Goal: Task Accomplishment & Management: Manage account settings

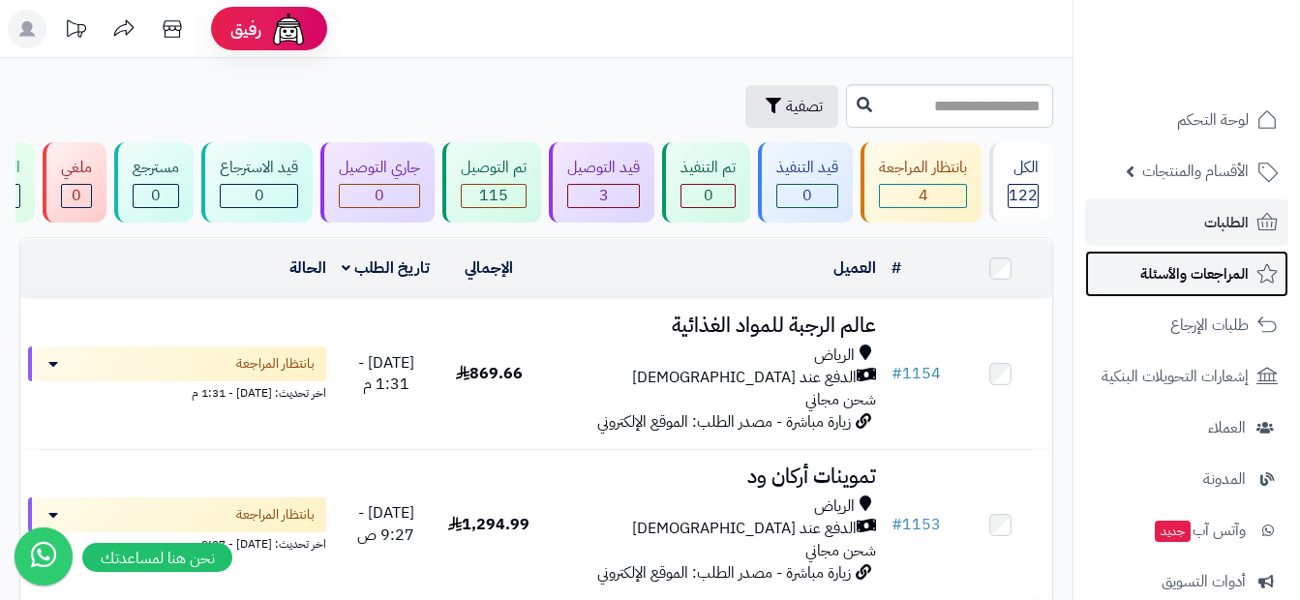
click at [1149, 277] on span "المراجعات والأسئلة" at bounding box center [1194, 273] width 108 height 27
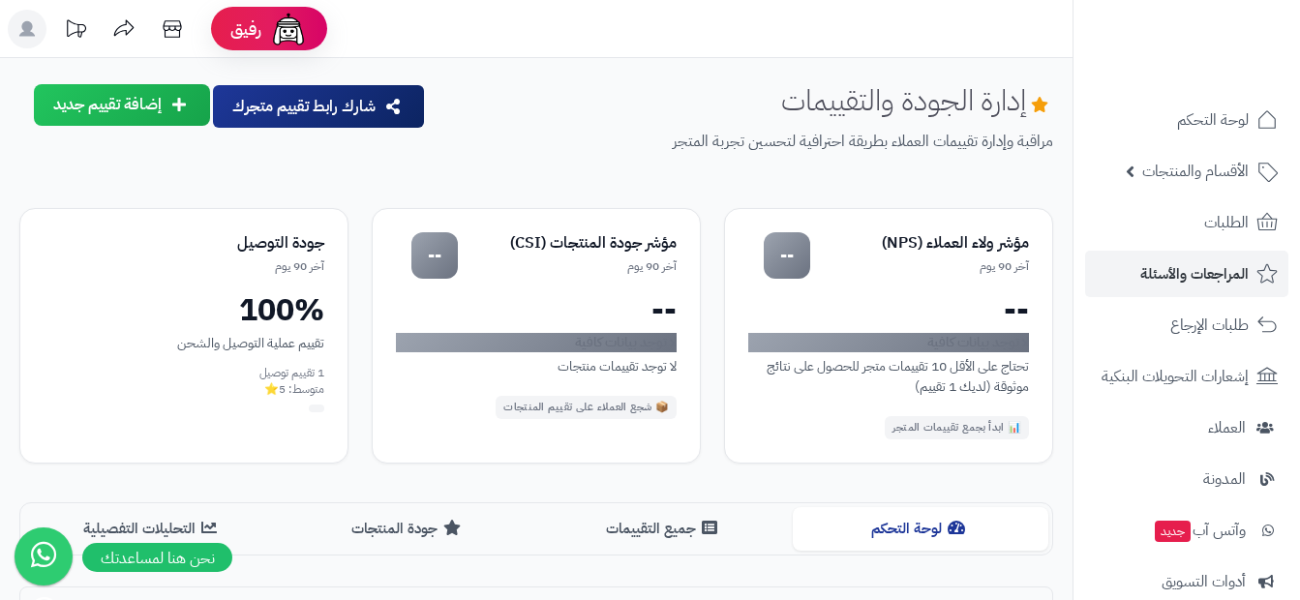
click at [1183, 233] on link "الطلبات" at bounding box center [1186, 222] width 203 height 46
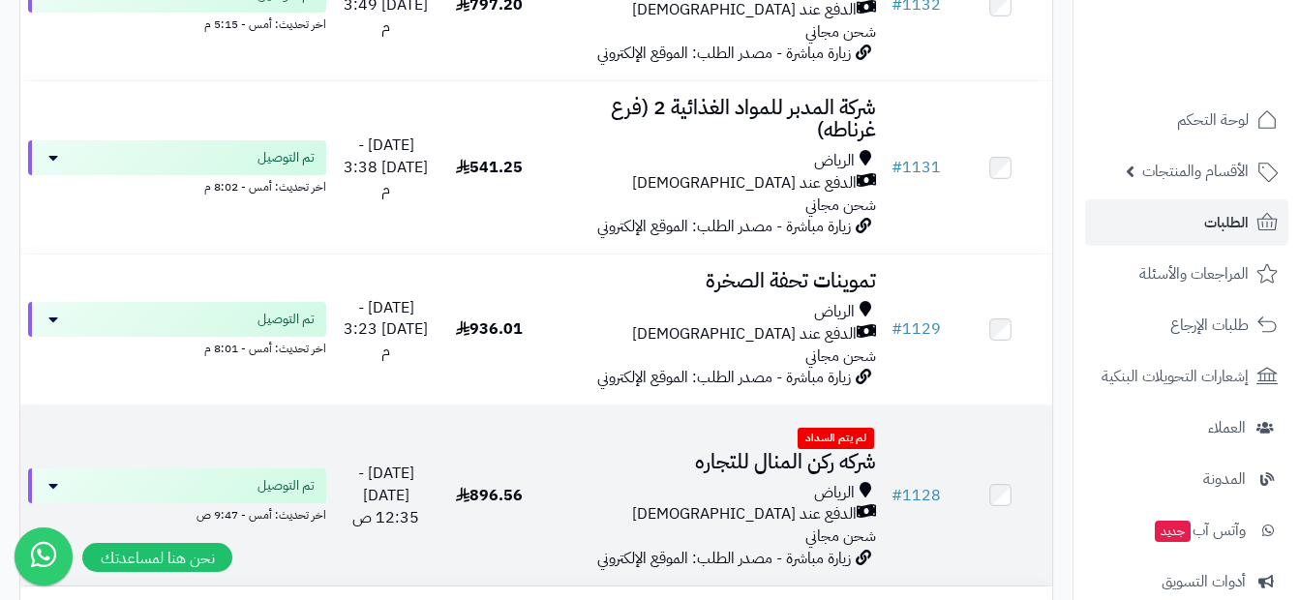
scroll to position [3484, 0]
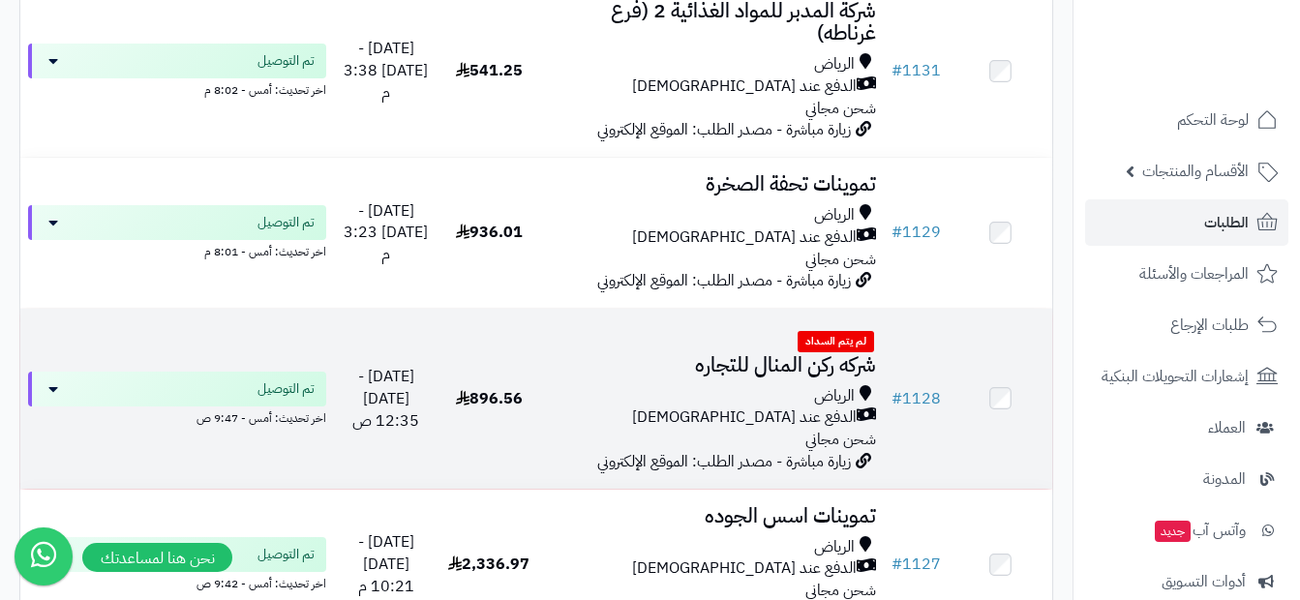
click at [1011, 403] on td at bounding box center [1000, 399] width 104 height 180
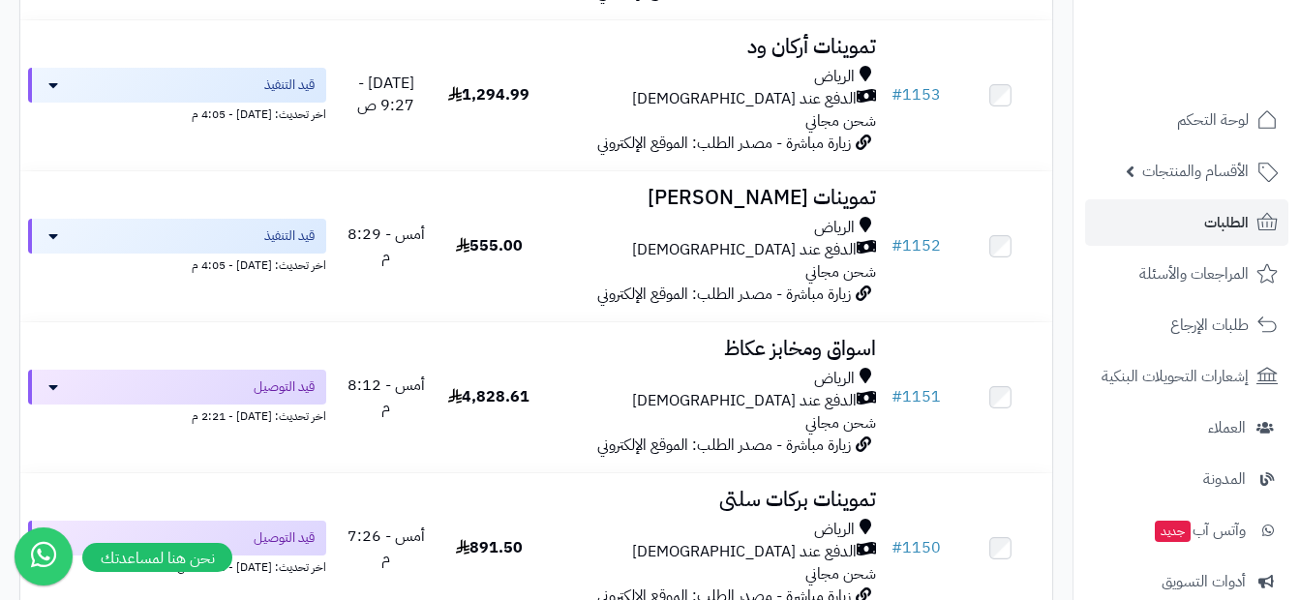
scroll to position [0, 0]
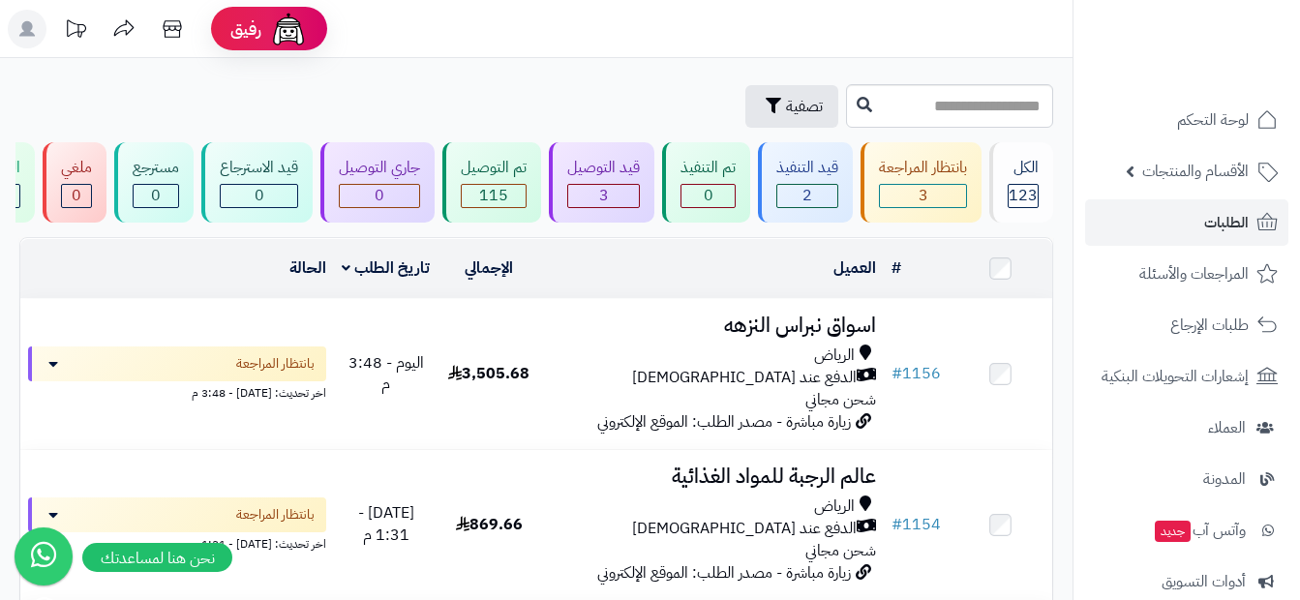
click at [1011, 286] on td at bounding box center [1000, 268] width 104 height 59
click at [1026, 171] on div "الكل" at bounding box center [1023, 168] width 31 height 22
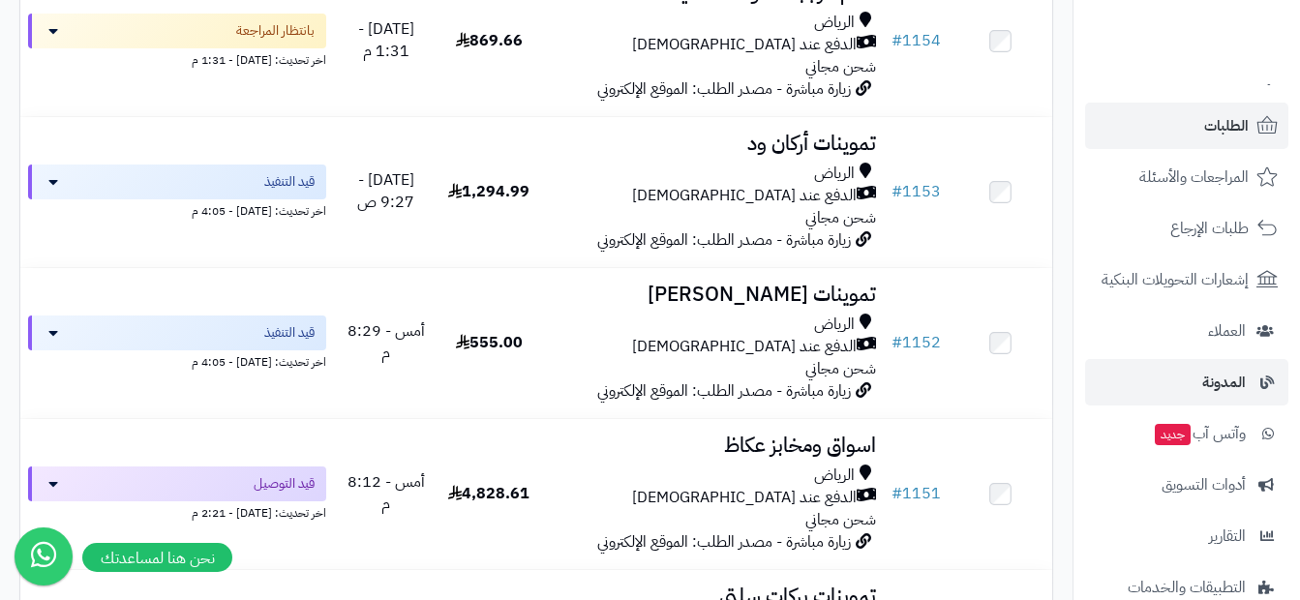
scroll to position [194, 0]
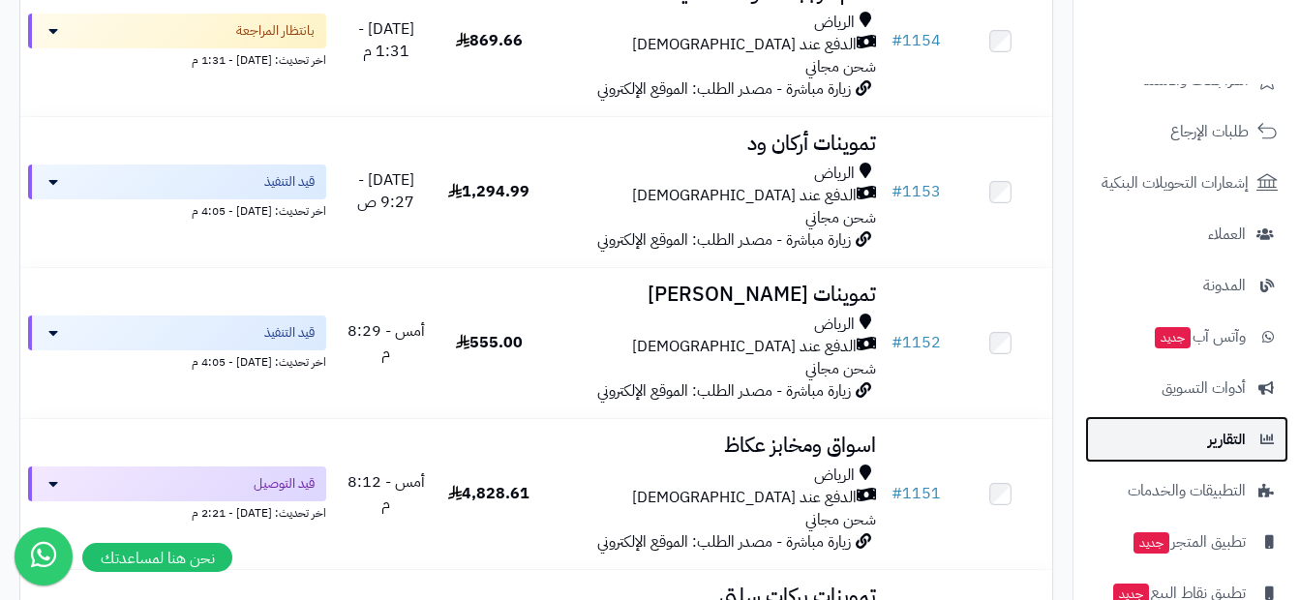
click at [1205, 451] on link "التقارير" at bounding box center [1186, 439] width 203 height 46
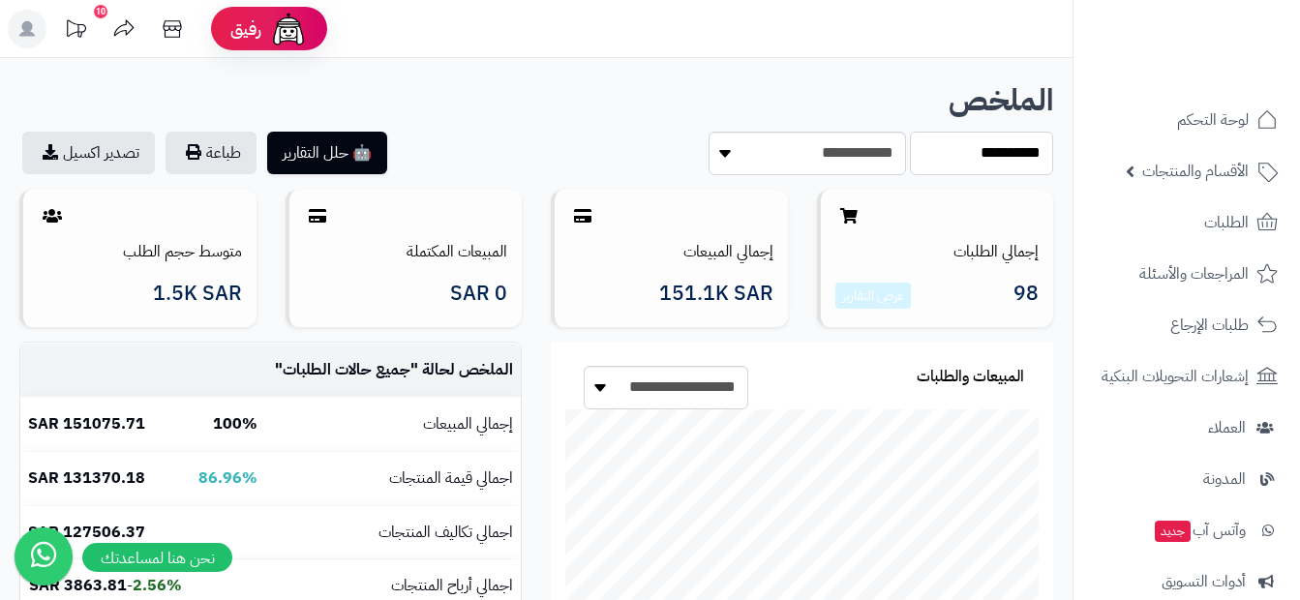
click at [933, 153] on select "**********" at bounding box center [981, 154] width 143 height 44
select select "*****"
click at [910, 132] on select "**********" at bounding box center [981, 154] width 143 height 44
click at [678, 286] on span "99.9K SAR" at bounding box center [723, 294] width 102 height 22
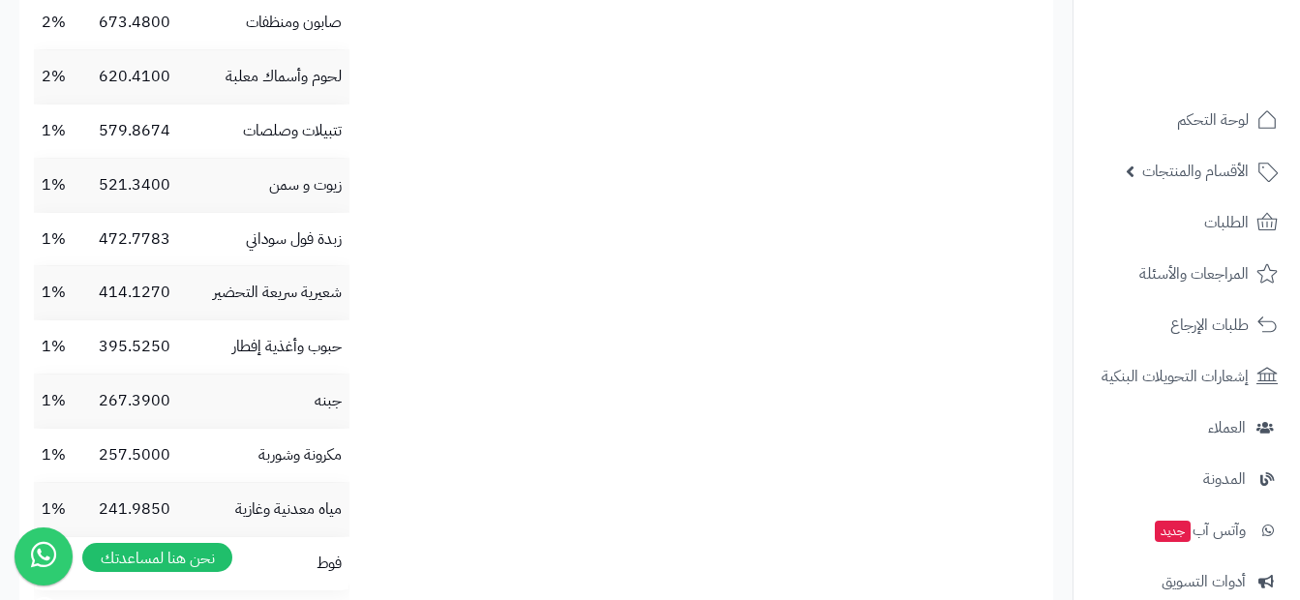
scroll to position [2516, 0]
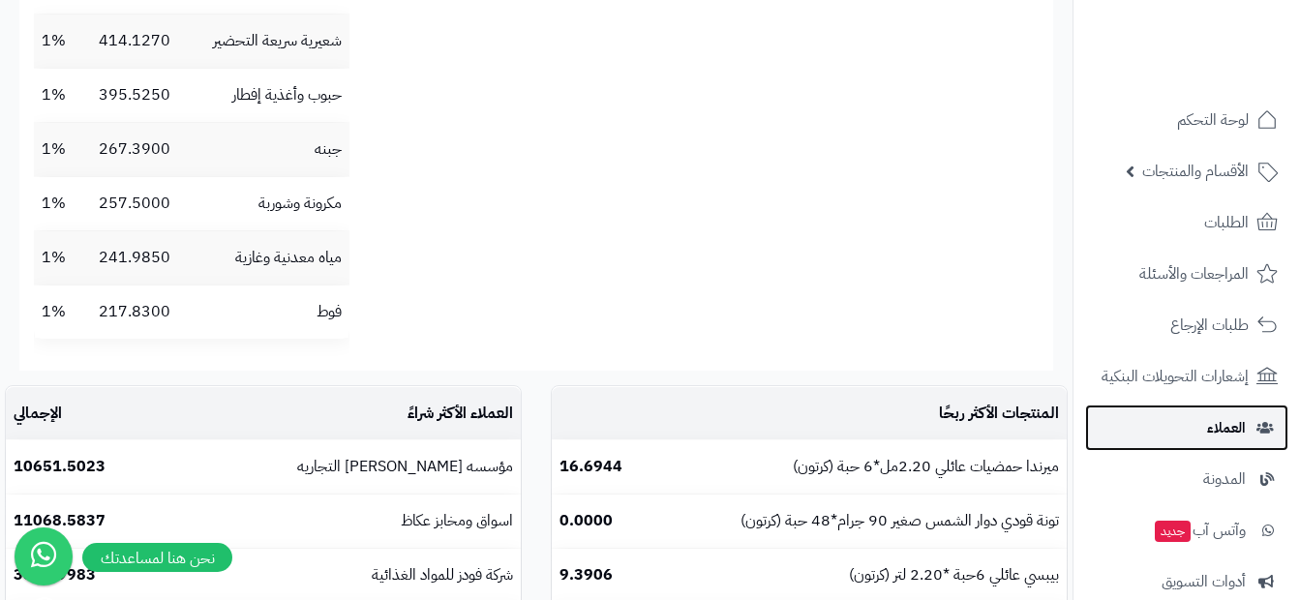
click at [1235, 420] on span "العملاء" at bounding box center [1226, 427] width 39 height 27
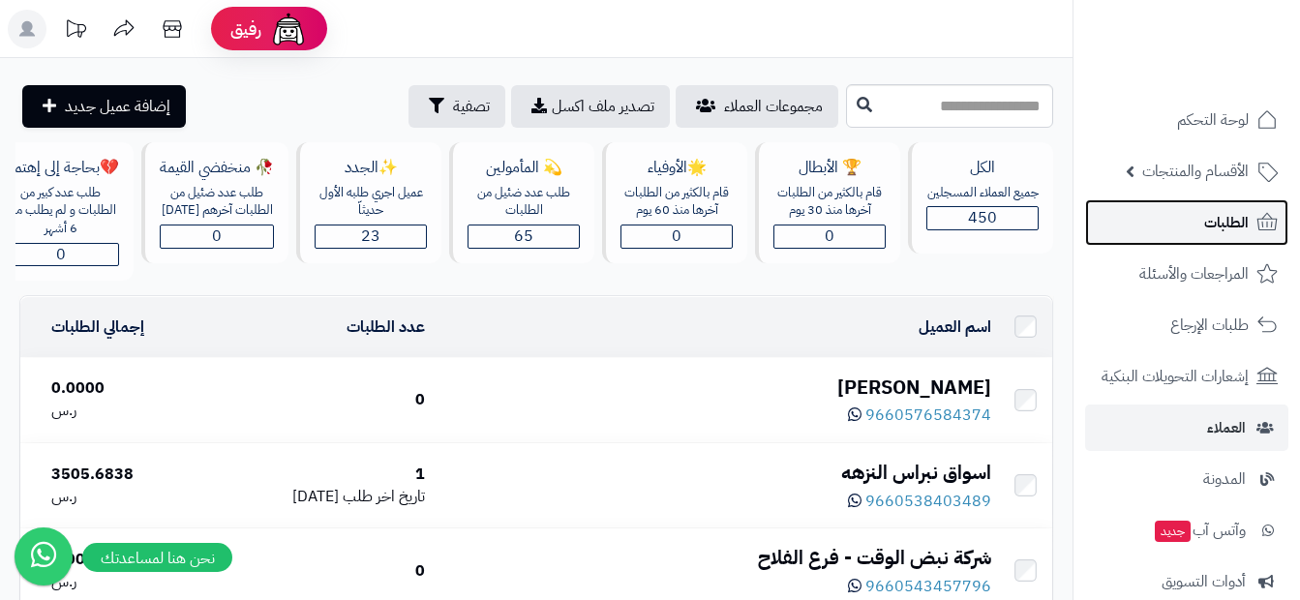
click at [1241, 222] on span "الطلبات" at bounding box center [1226, 222] width 45 height 27
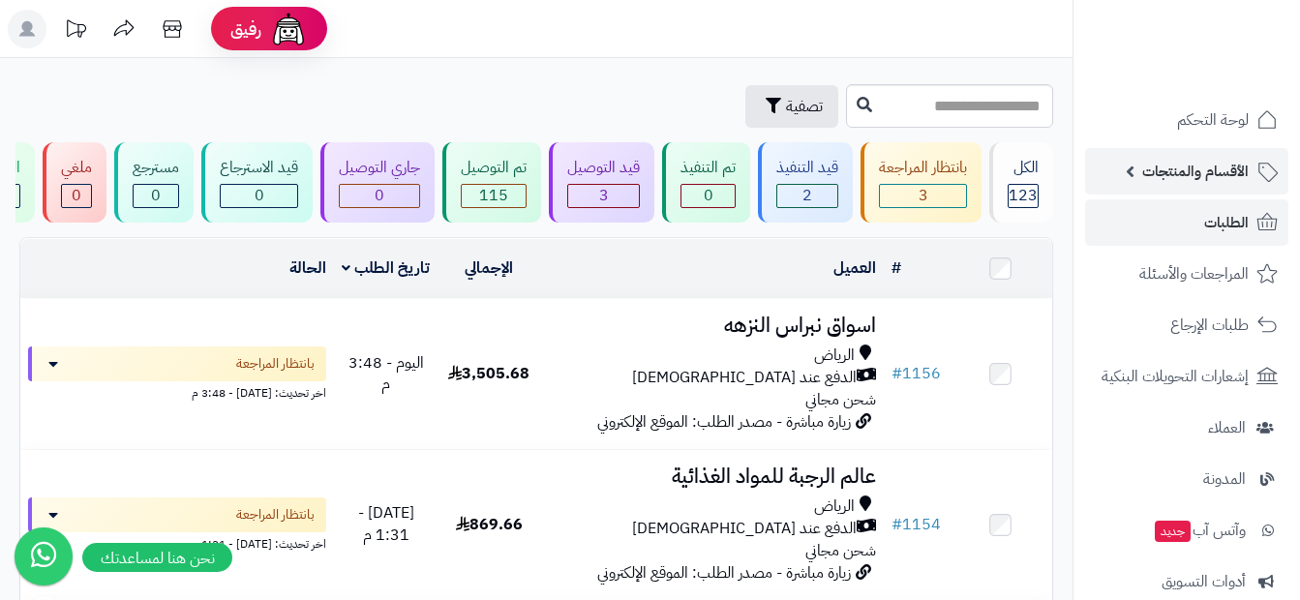
click at [1213, 166] on span "الأقسام والمنتجات" at bounding box center [1195, 171] width 106 height 27
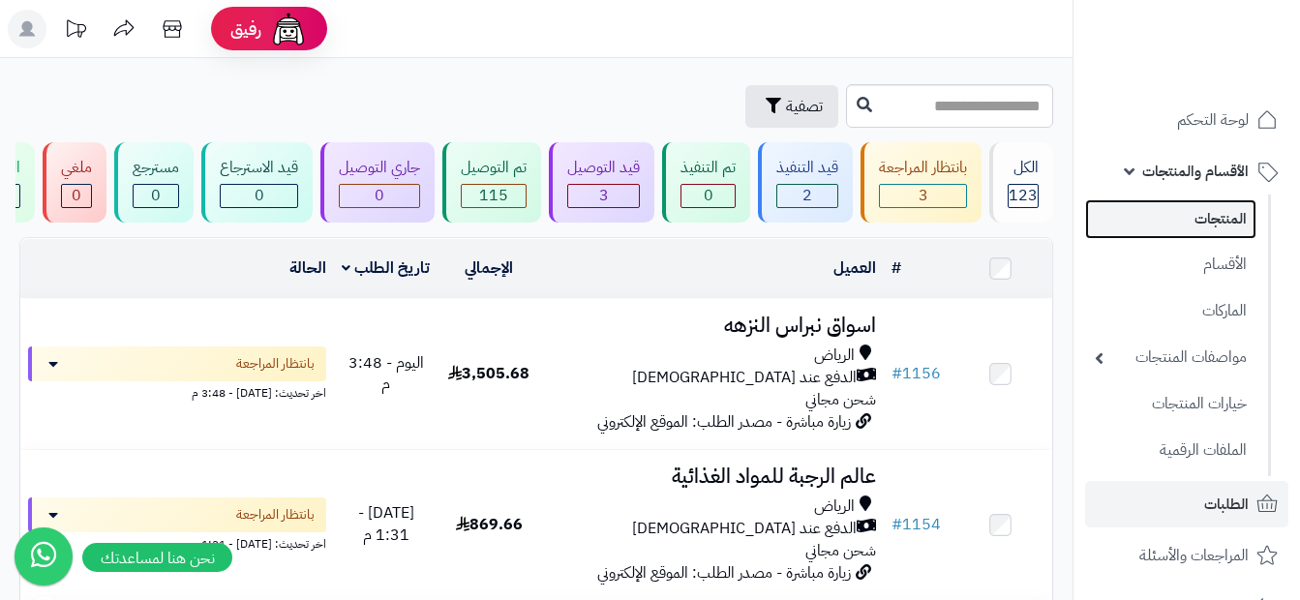
click at [1236, 209] on link "المنتجات" at bounding box center [1170, 219] width 171 height 40
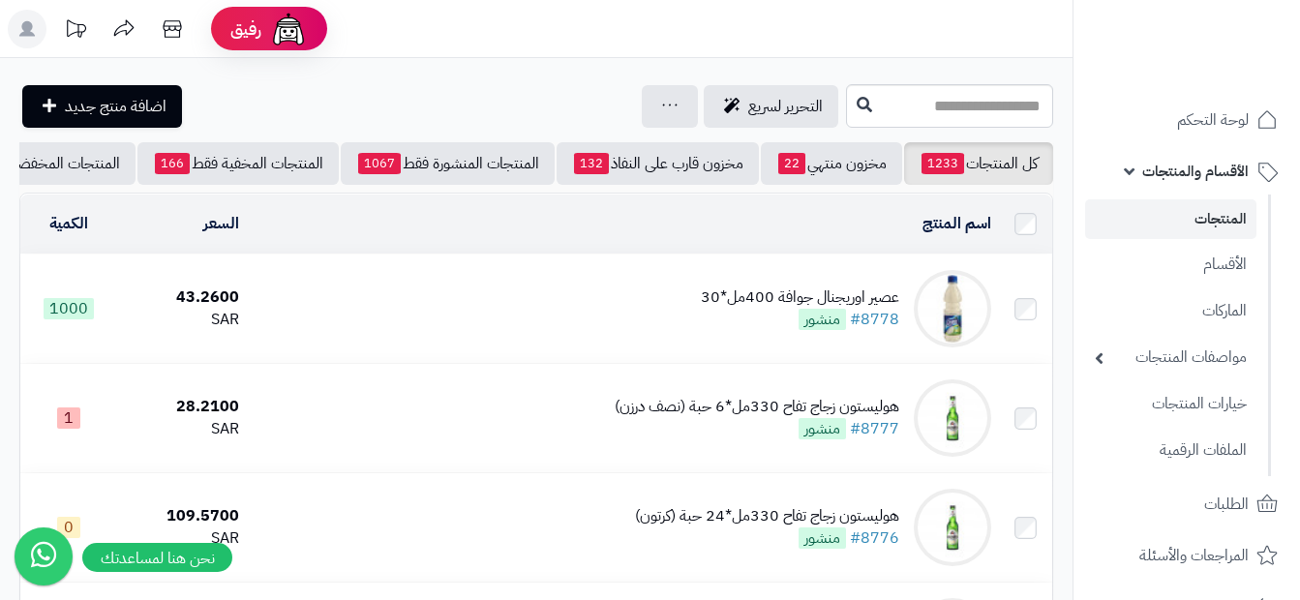
click at [1129, 171] on link "الأقسام والمنتجات" at bounding box center [1186, 171] width 203 height 46
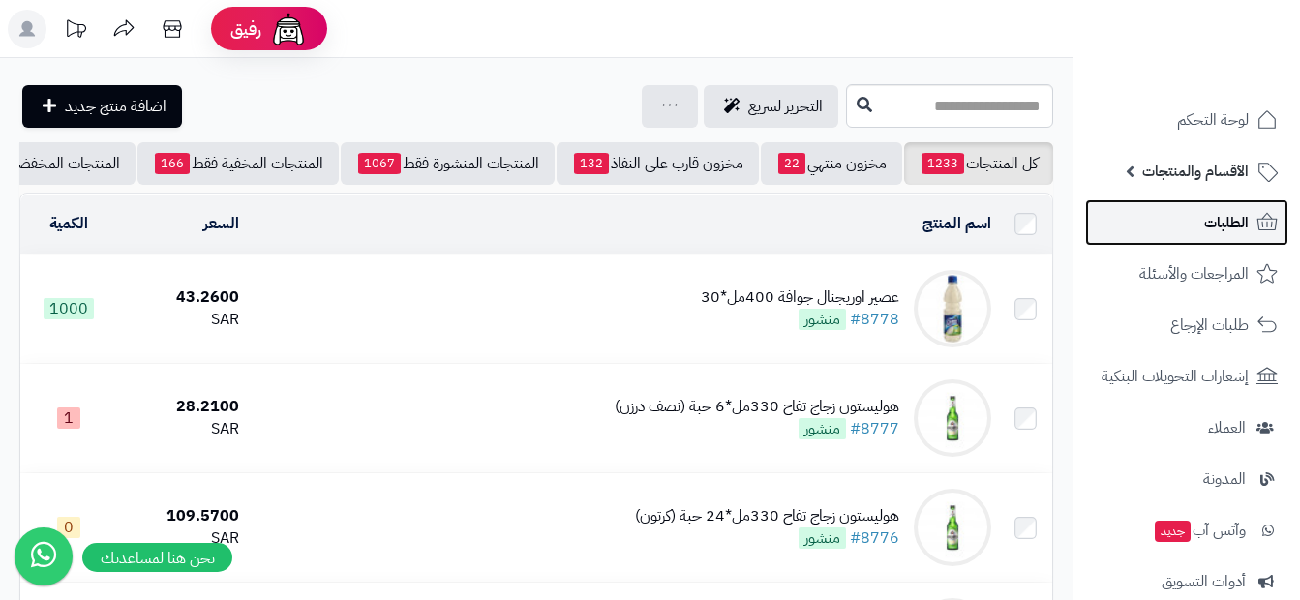
click at [1191, 213] on link "الطلبات" at bounding box center [1186, 222] width 203 height 46
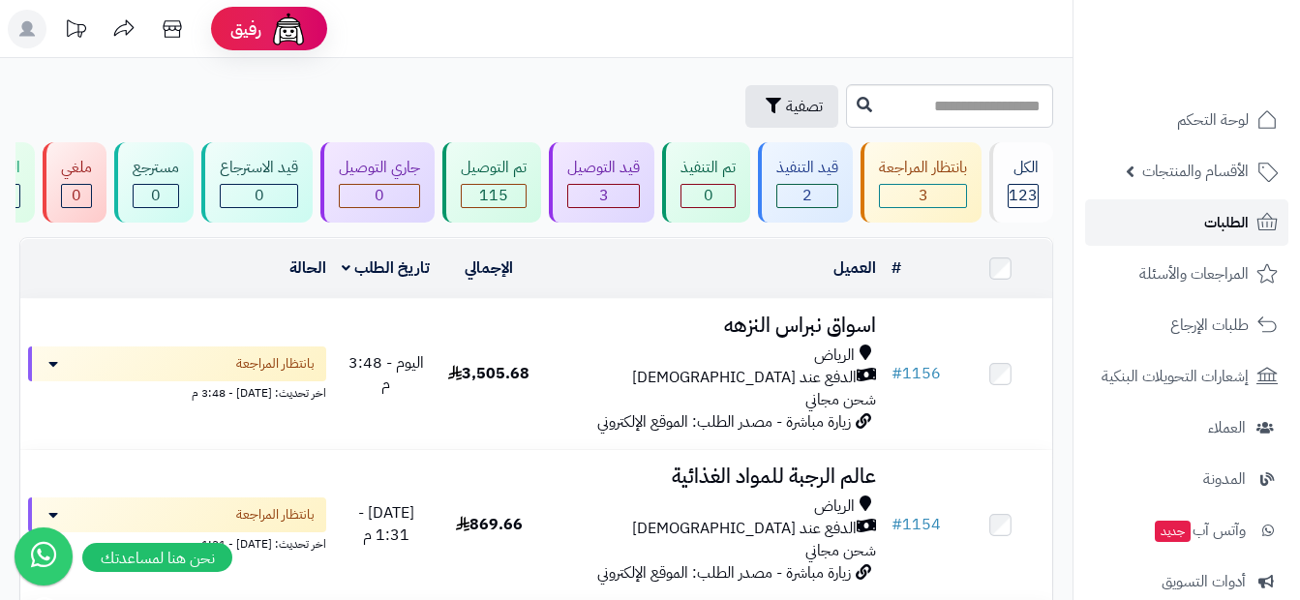
click at [1256, 207] on link "الطلبات" at bounding box center [1186, 222] width 203 height 46
click at [1235, 173] on span "الأقسام والمنتجات" at bounding box center [1195, 171] width 106 height 27
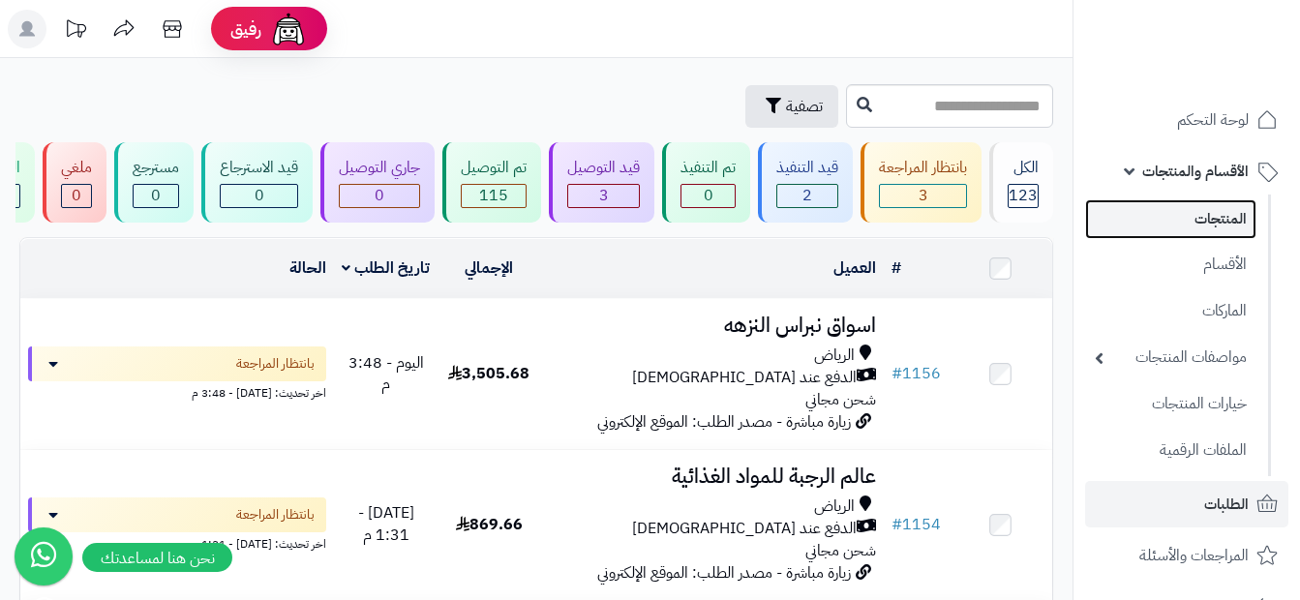
click at [1233, 230] on link "المنتجات" at bounding box center [1170, 219] width 171 height 40
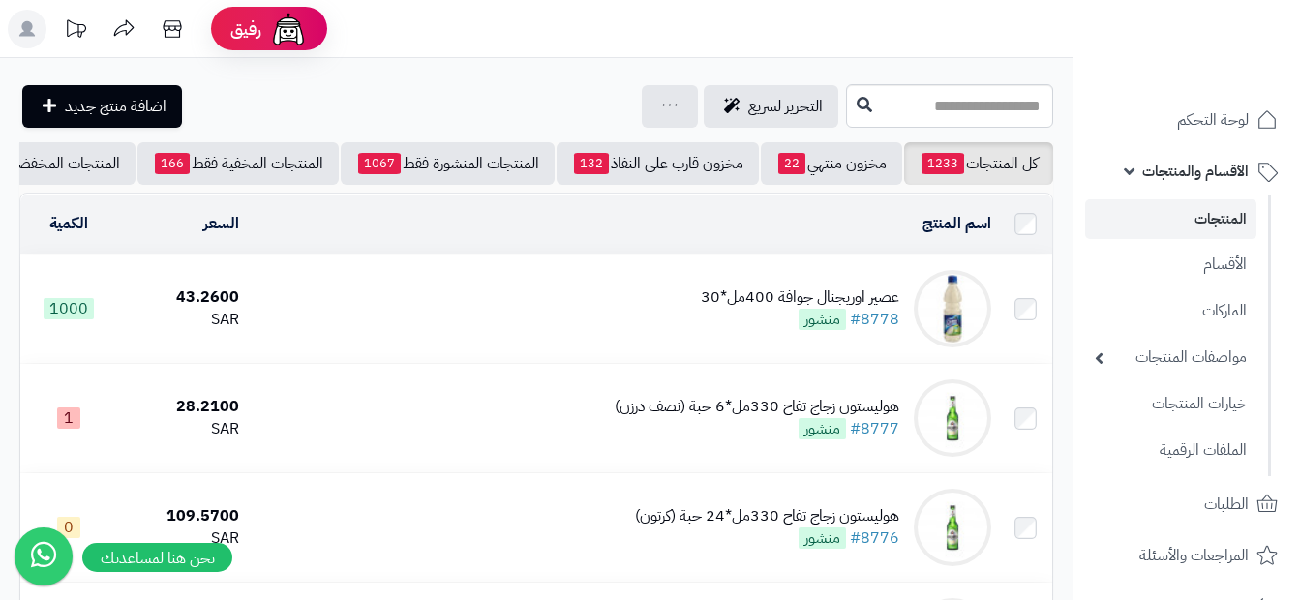
click at [1126, 172] on link "الأقسام والمنتجات" at bounding box center [1186, 171] width 203 height 46
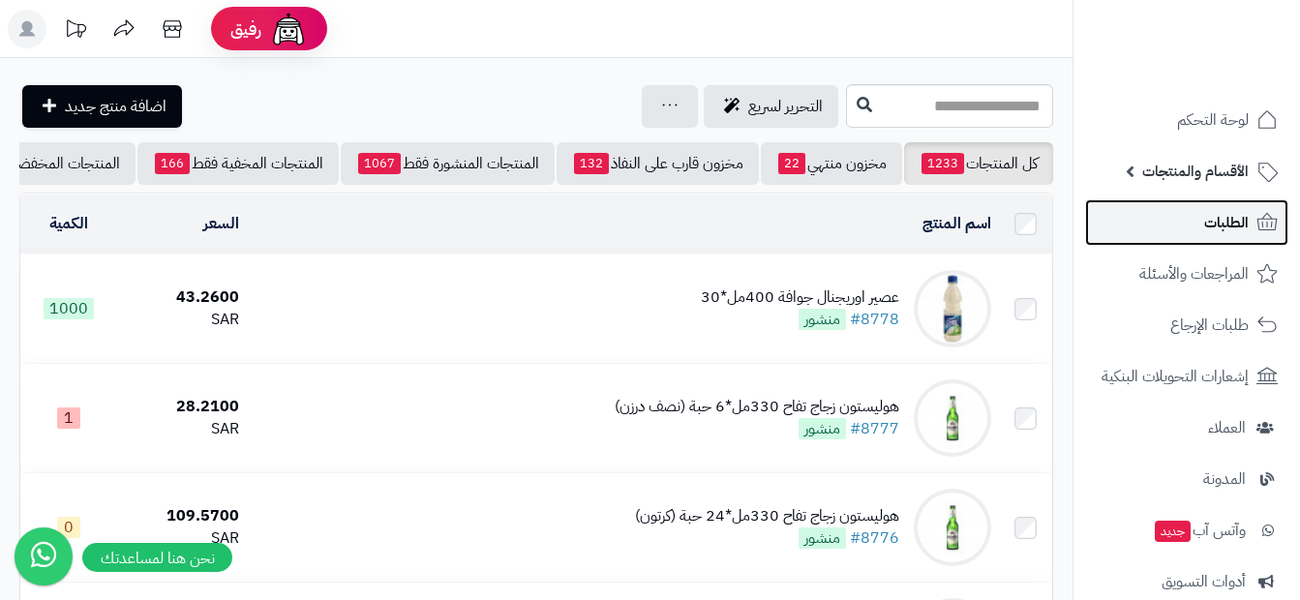
click at [1245, 225] on span "الطلبات" at bounding box center [1226, 222] width 45 height 27
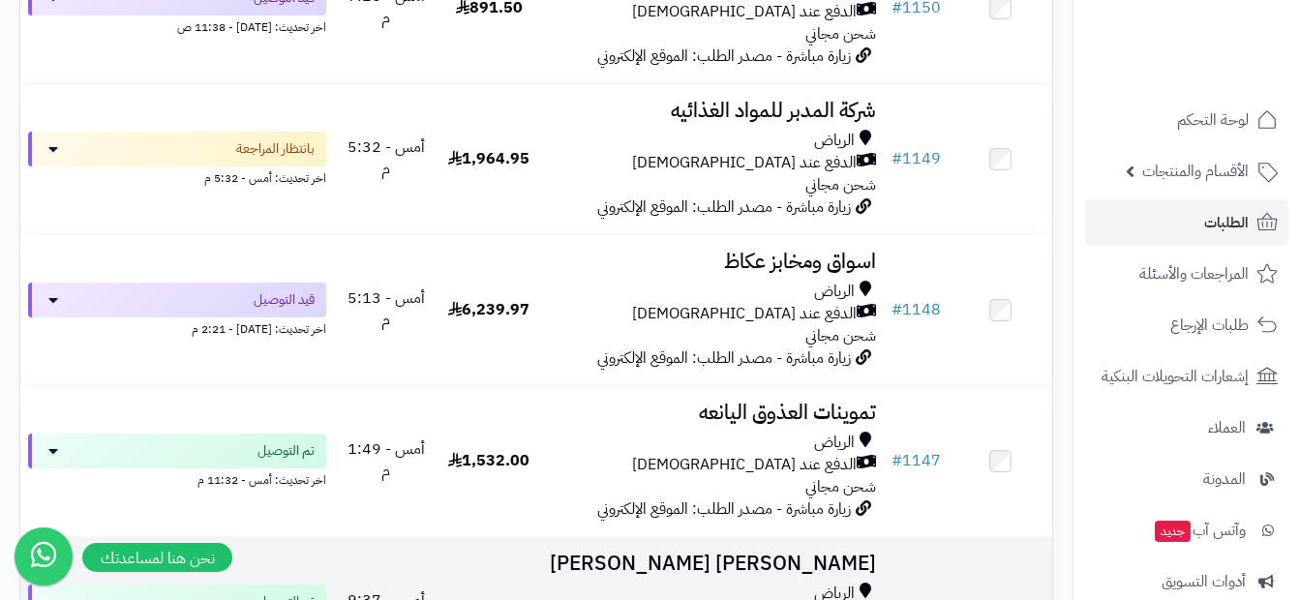
scroll to position [1123, 0]
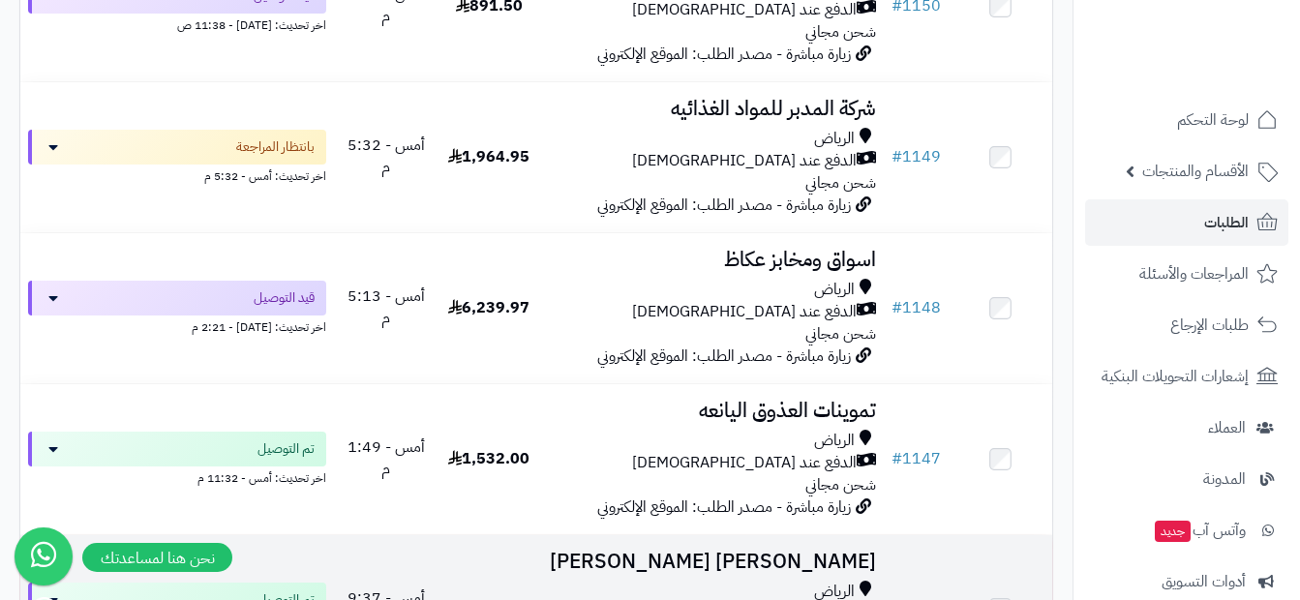
drag, startPoint x: 109, startPoint y: 546, endPoint x: 87, endPoint y: 570, distance: 32.9
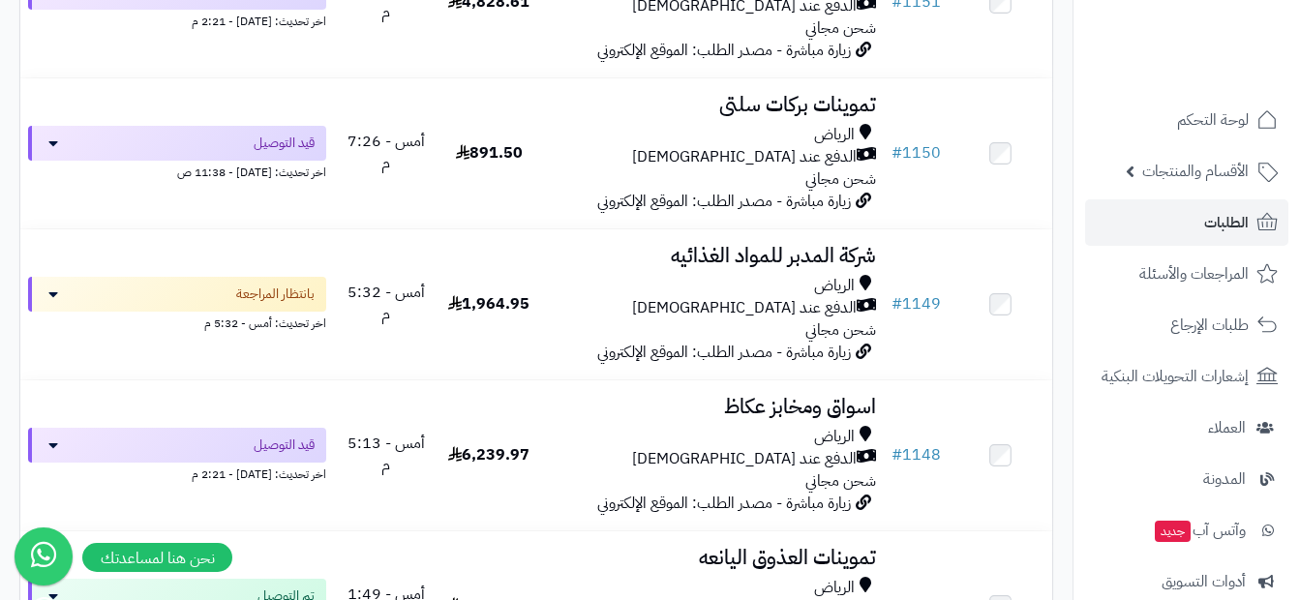
scroll to position [968, 0]
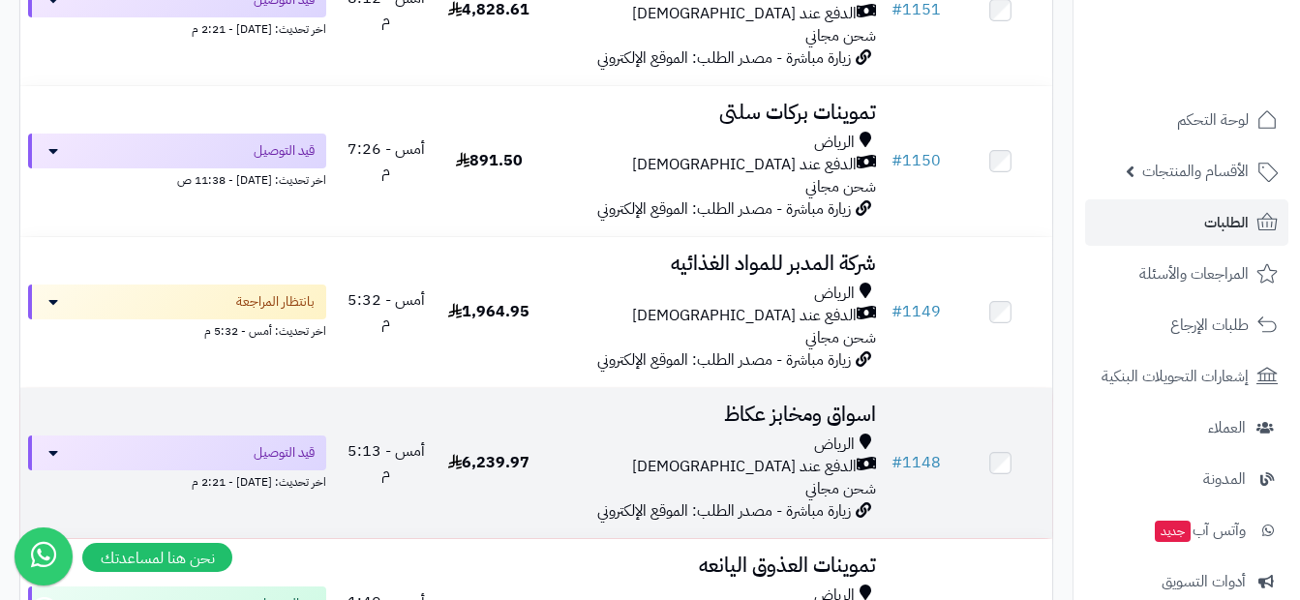
drag, startPoint x: 44, startPoint y: 620, endPoint x: 1010, endPoint y: 420, distance: 987.4
click at [1010, 420] on td at bounding box center [1000, 463] width 104 height 150
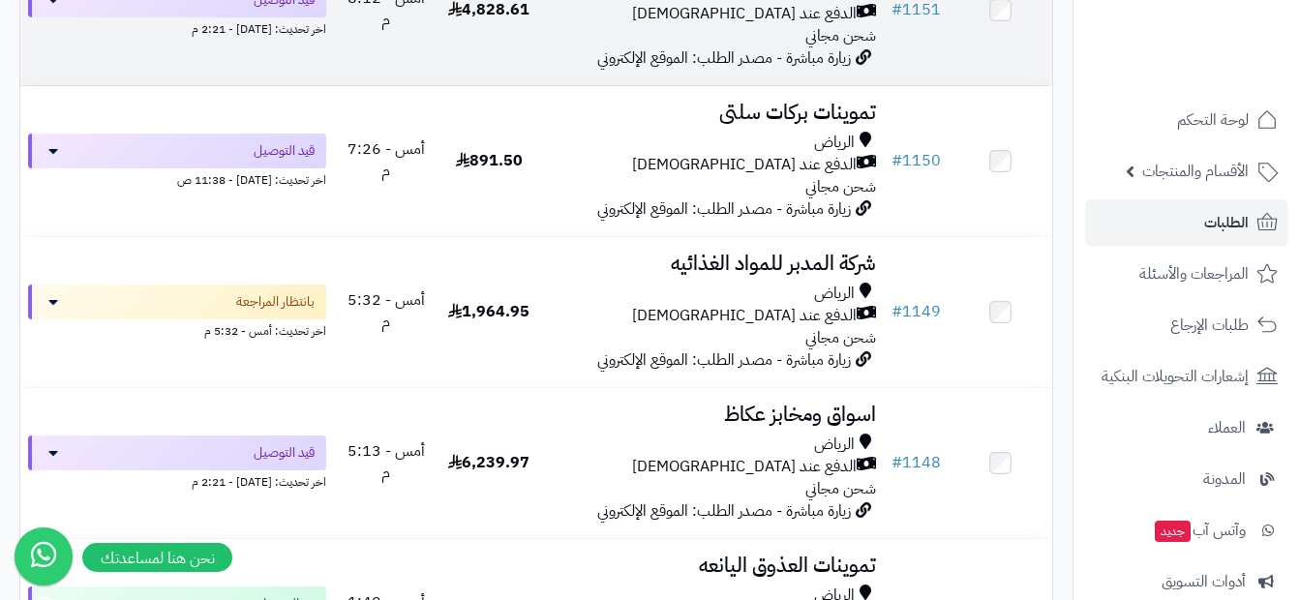
click at [791, 83] on td "اسواق ومخابز عكاظ الرياض الدفع عند الاستلام شحن مجاني زيارة مباشرة - مصدر الطلب…" at bounding box center [712, 10] width 344 height 150
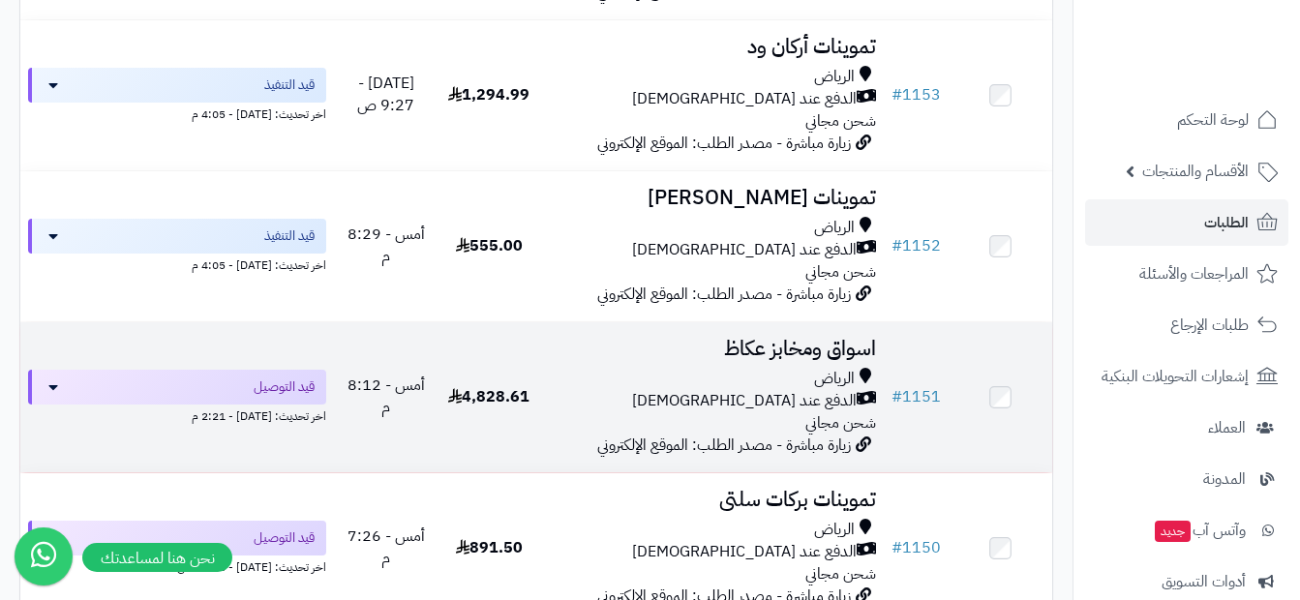
scroll to position [0, 0]
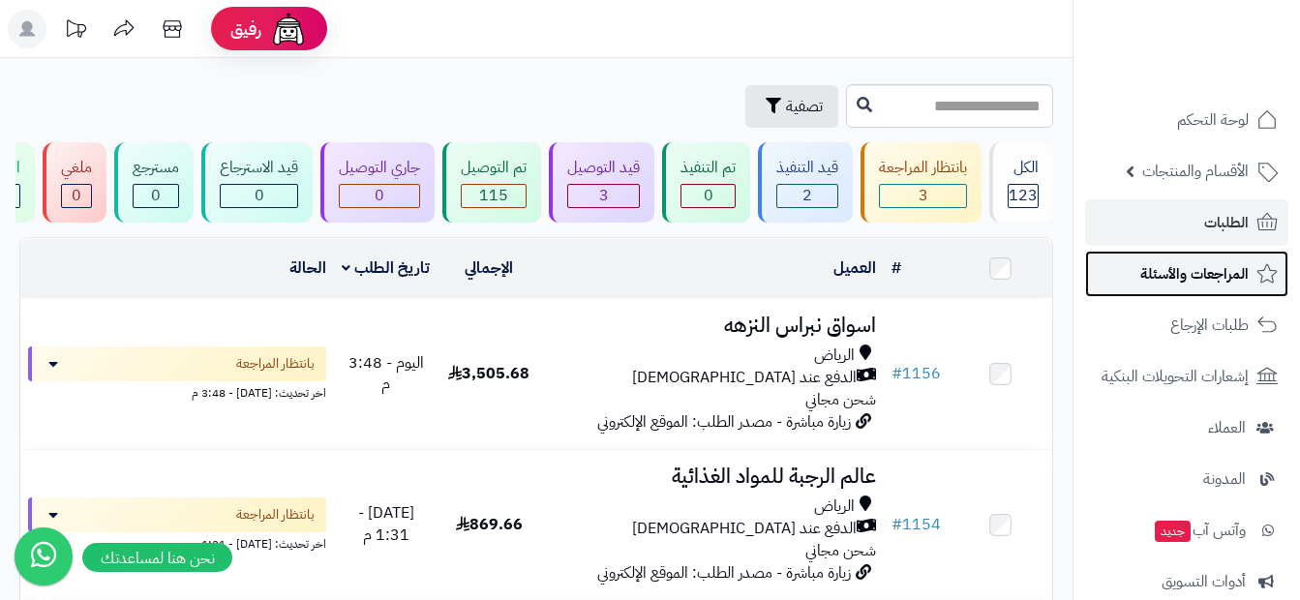
click at [1164, 292] on link "المراجعات والأسئلة" at bounding box center [1186, 274] width 203 height 46
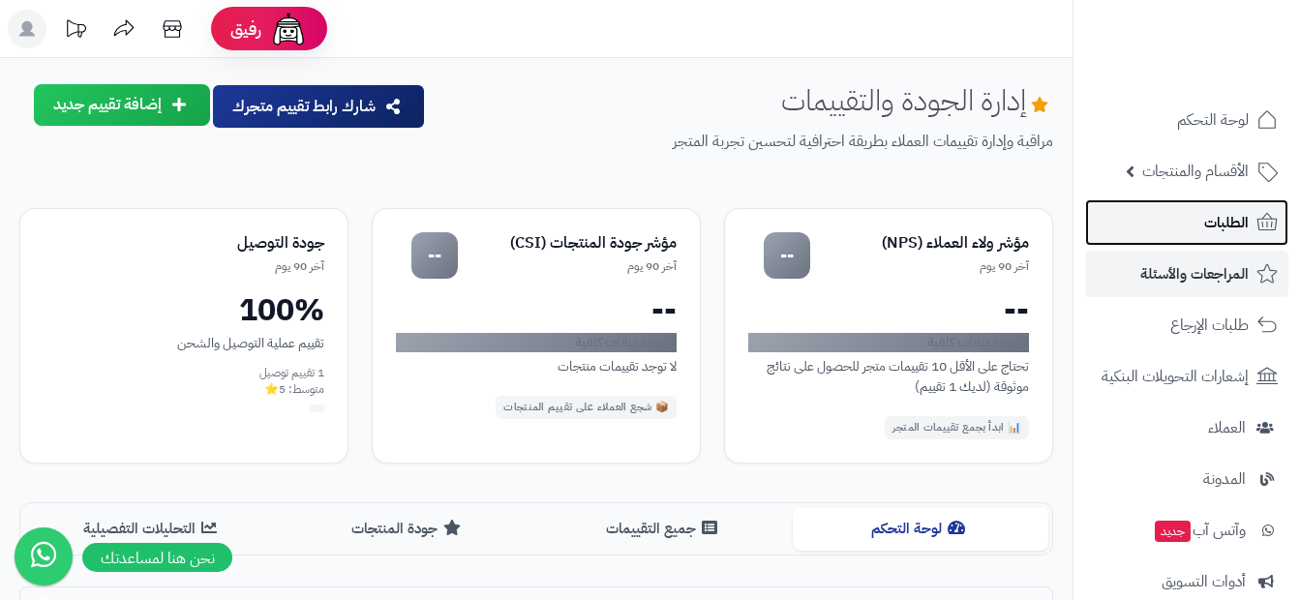
click at [1200, 227] on link "الطلبات" at bounding box center [1186, 222] width 203 height 46
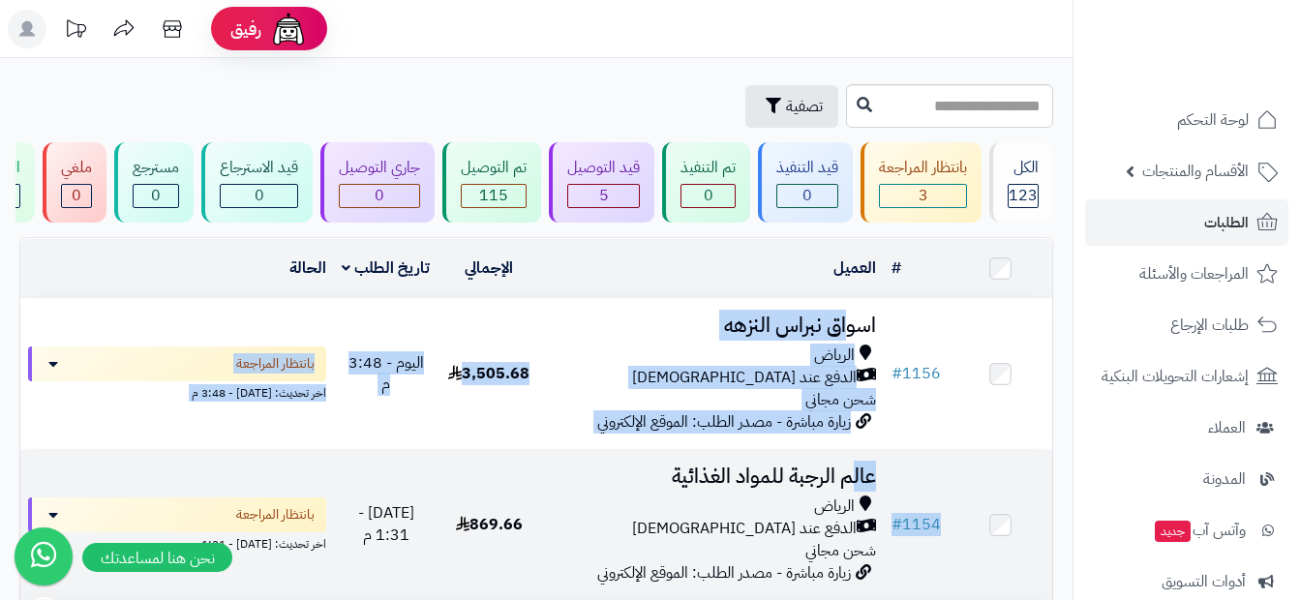
drag, startPoint x: 846, startPoint y: 348, endPoint x: 849, endPoint y: 491, distance: 142.3
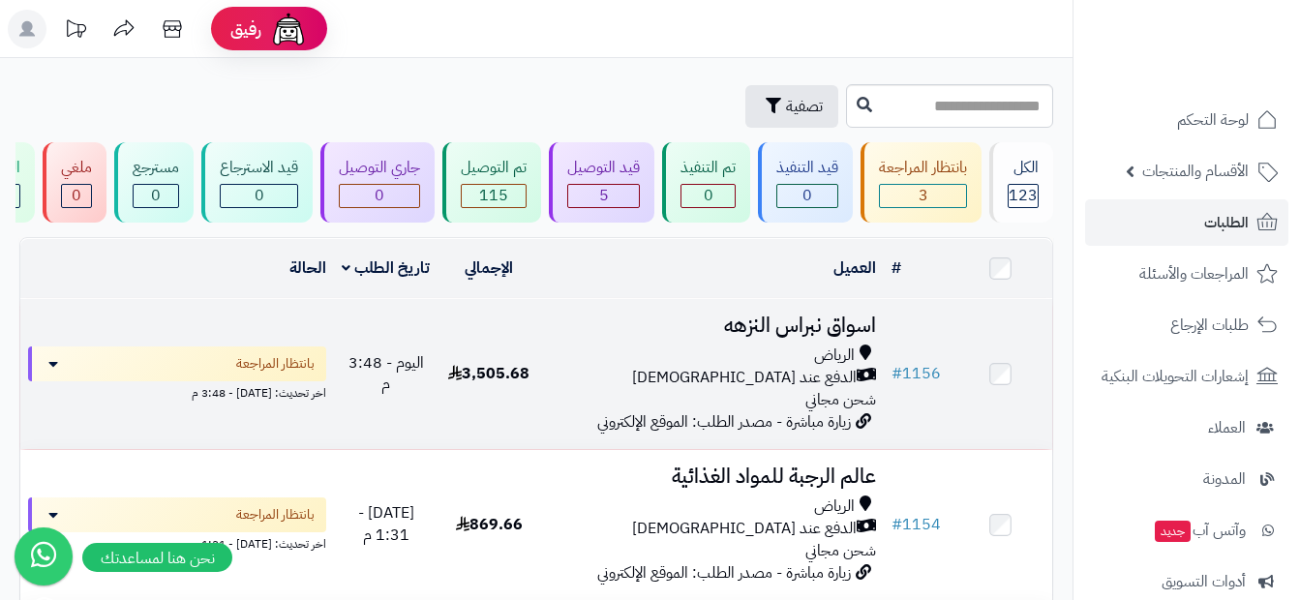
drag, startPoint x: 849, startPoint y: 491, endPoint x: 959, endPoint y: 324, distance: 199.7
click at [958, 325] on td at bounding box center [1000, 374] width 104 height 150
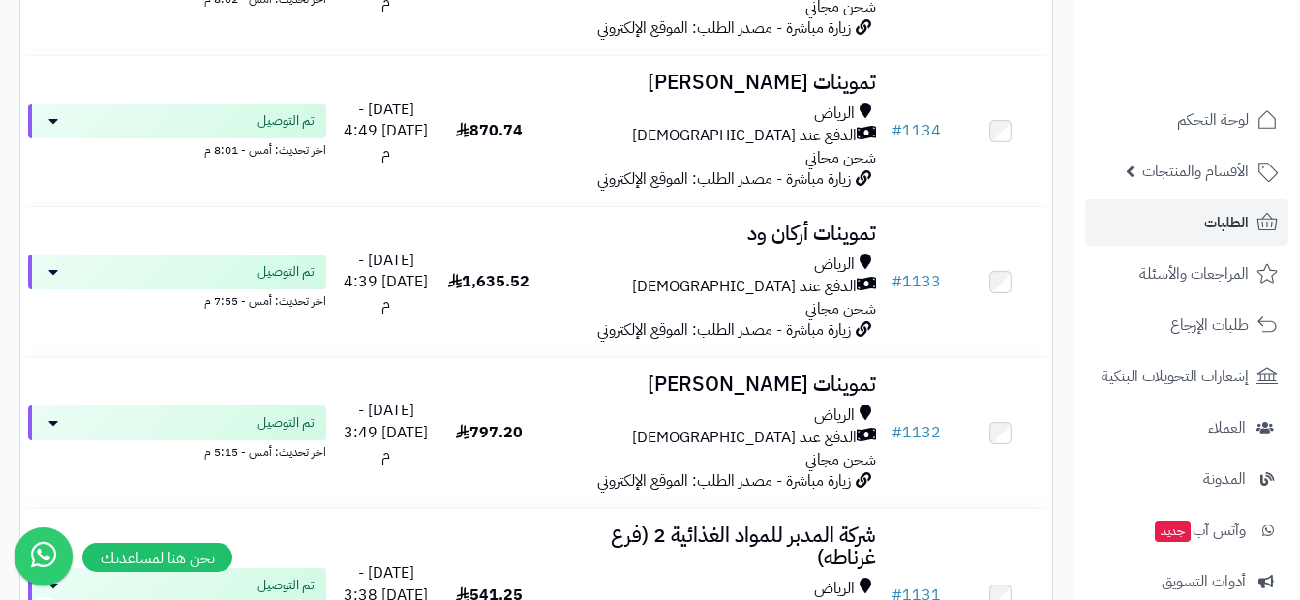
scroll to position [2962, 0]
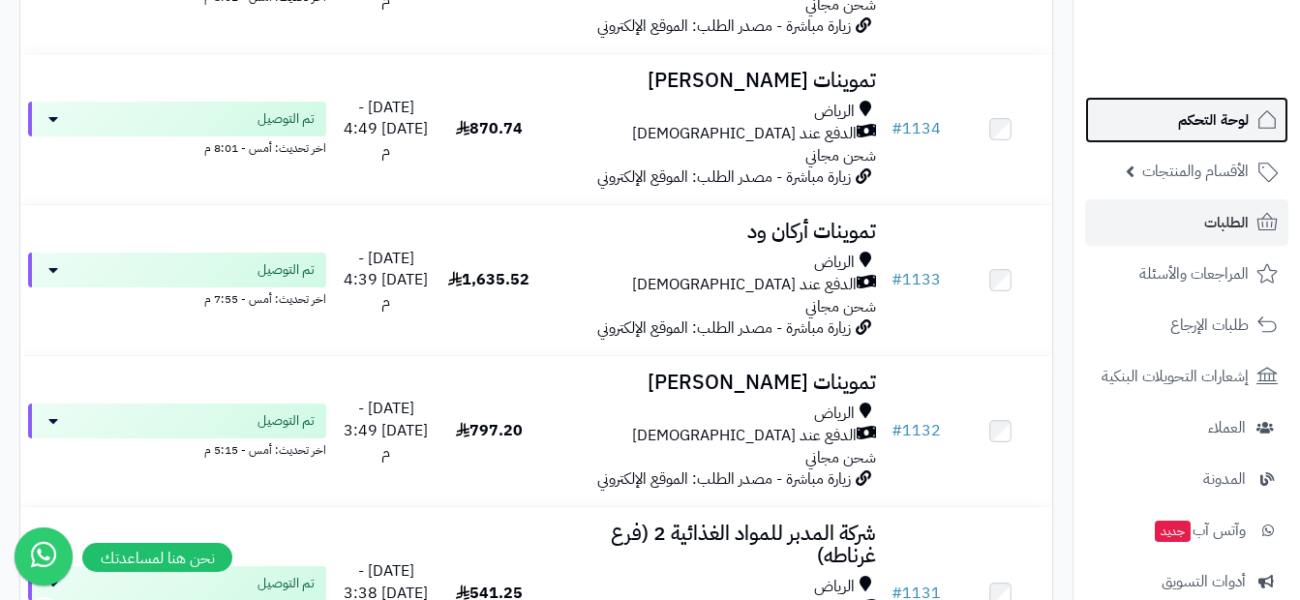
click at [1199, 130] on span "لوحة التحكم" at bounding box center [1213, 119] width 71 height 27
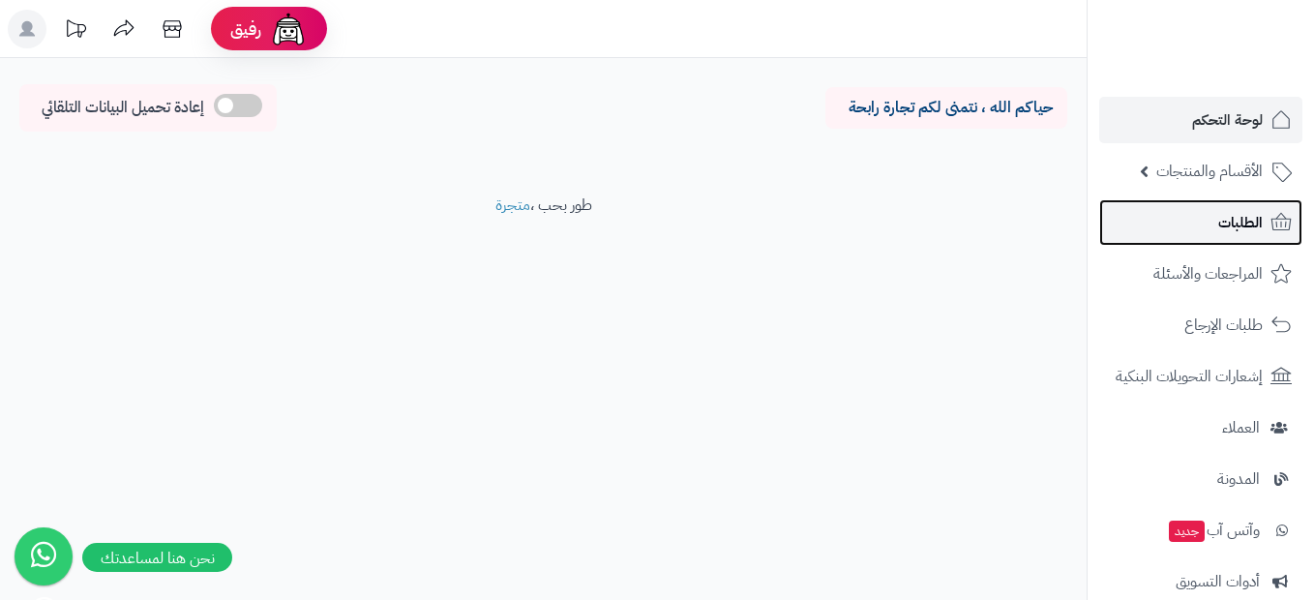
drag, startPoint x: 0, startPoint y: 0, endPoint x: 1174, endPoint y: 209, distance: 1192.5
click at [1174, 209] on link "الطلبات" at bounding box center [1200, 222] width 203 height 46
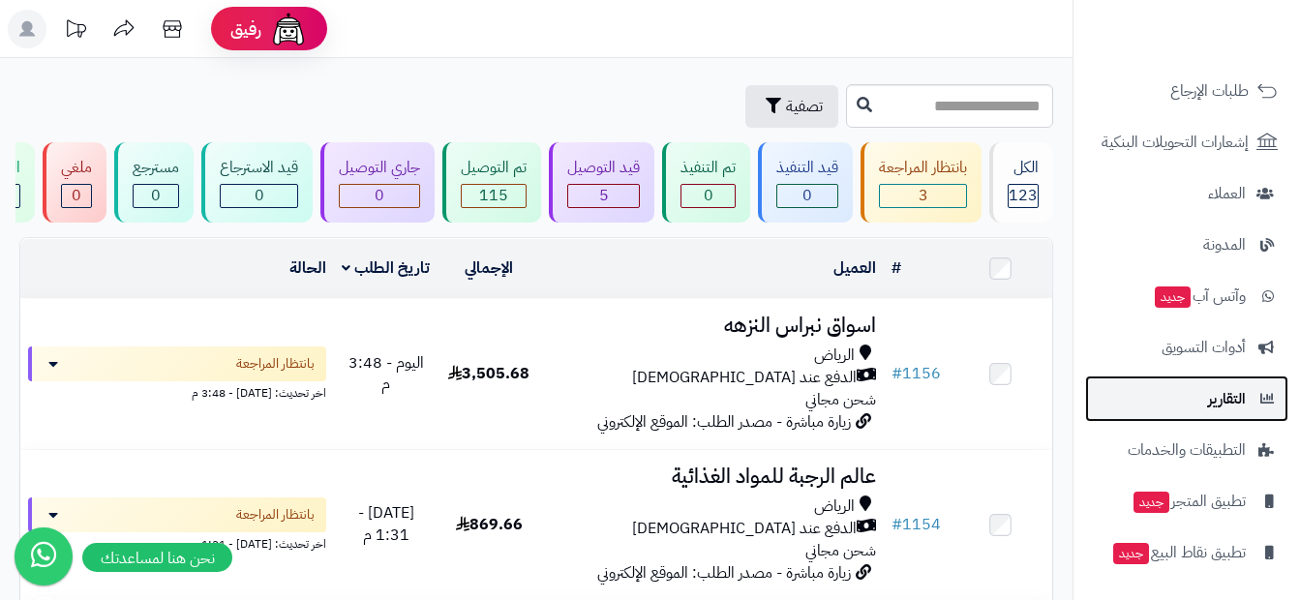
click at [1238, 418] on link "التقارير" at bounding box center [1186, 399] width 203 height 46
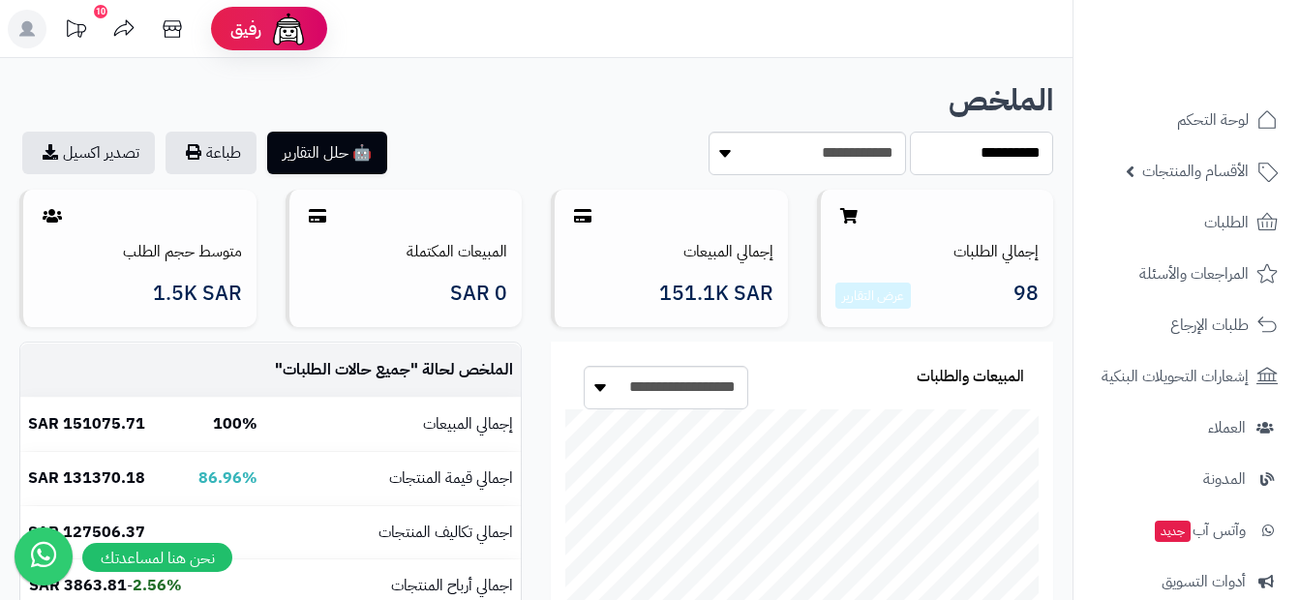
click at [941, 157] on select "**********" at bounding box center [981, 154] width 143 height 44
select select "***"
click at [910, 132] on select "**********" at bounding box center [981, 154] width 143 height 44
click at [950, 159] on select "**********" at bounding box center [981, 154] width 143 height 44
select select "*****"
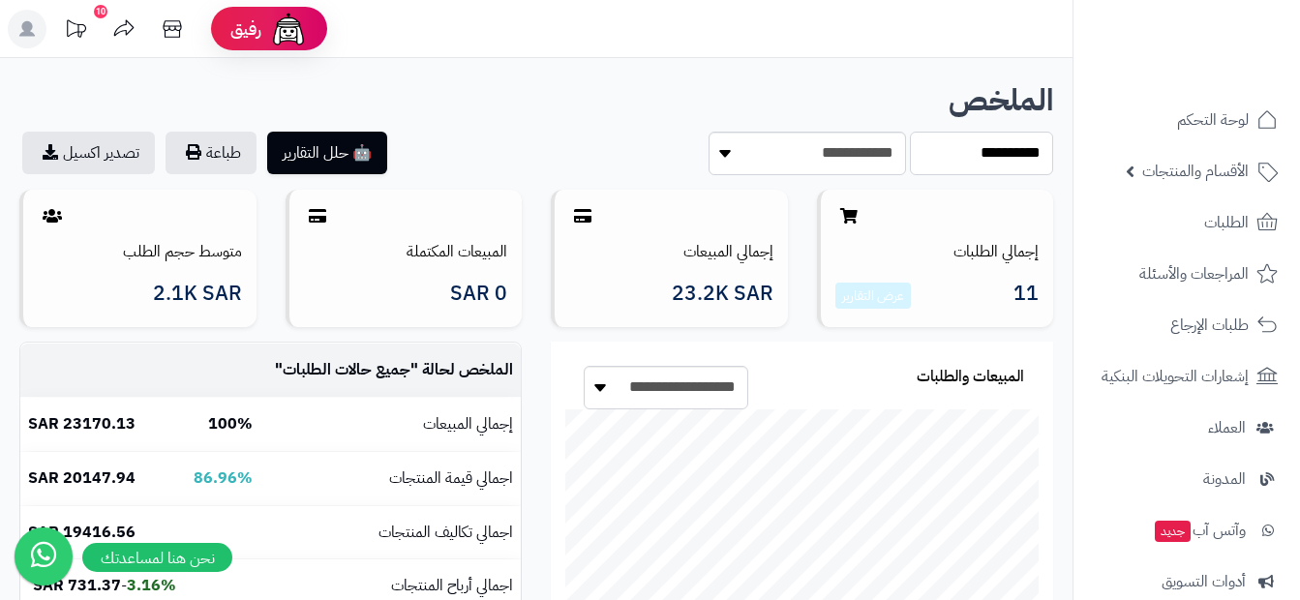
click at [910, 132] on select "**********" at bounding box center [981, 154] width 143 height 44
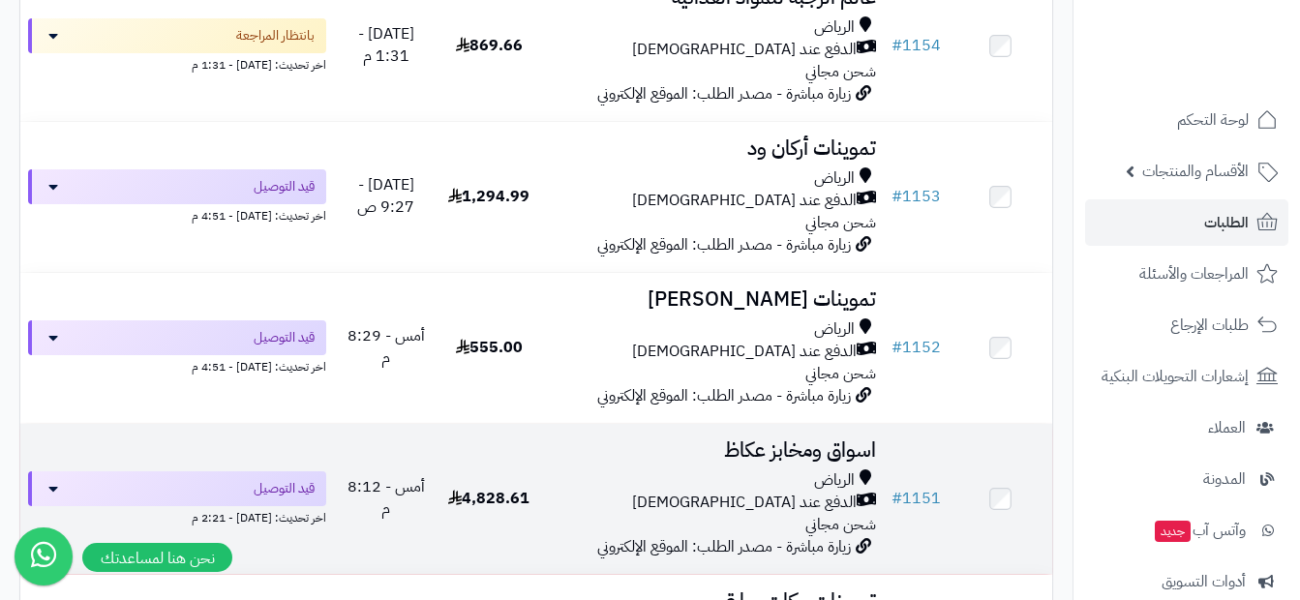
scroll to position [290, 0]
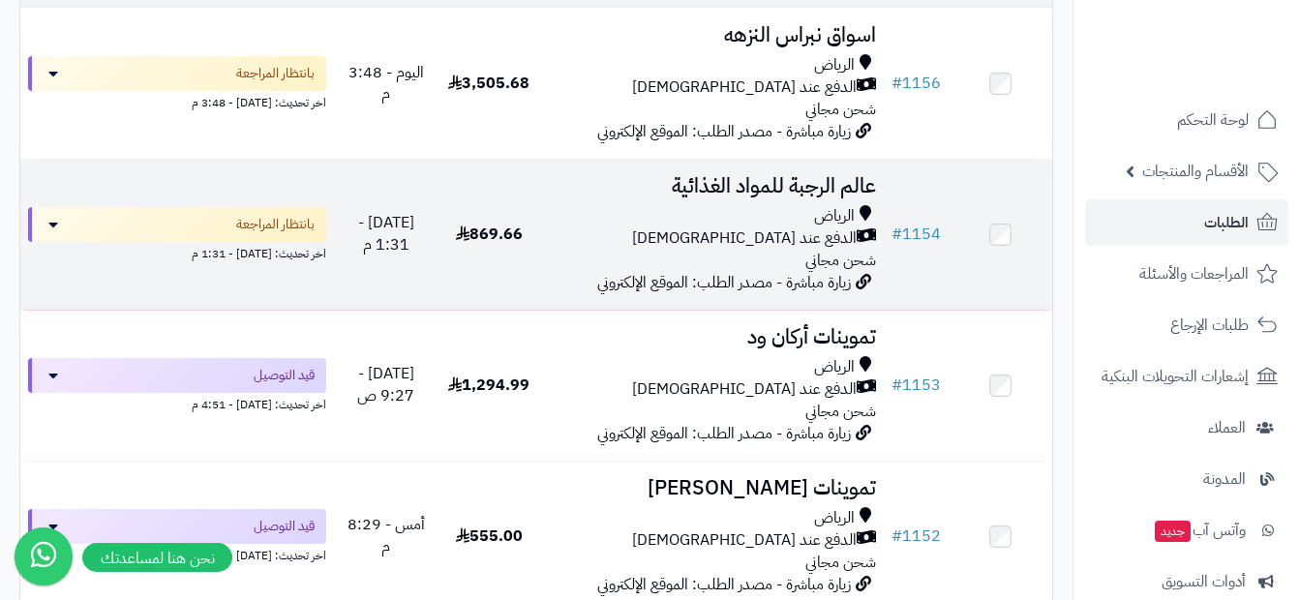
click at [654, 260] on div "الرياض الدفع عند الاستلام شحن مجاني" at bounding box center [712, 238] width 328 height 67
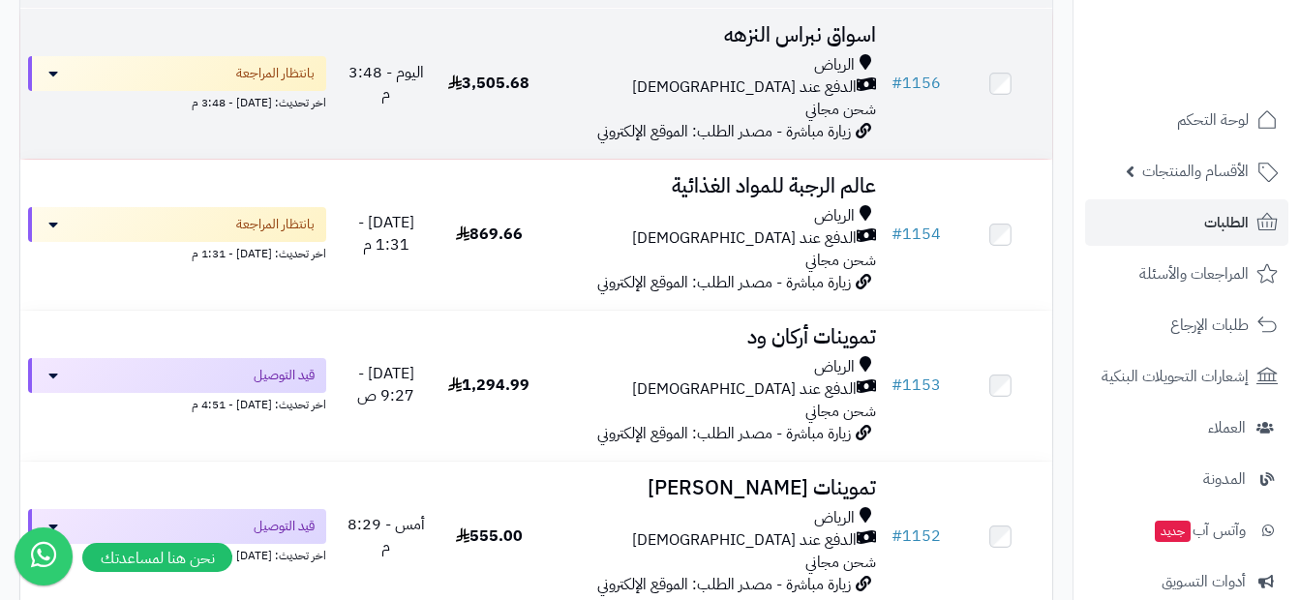
click at [717, 99] on div "الدفع عند الاستلام" at bounding box center [712, 87] width 328 height 22
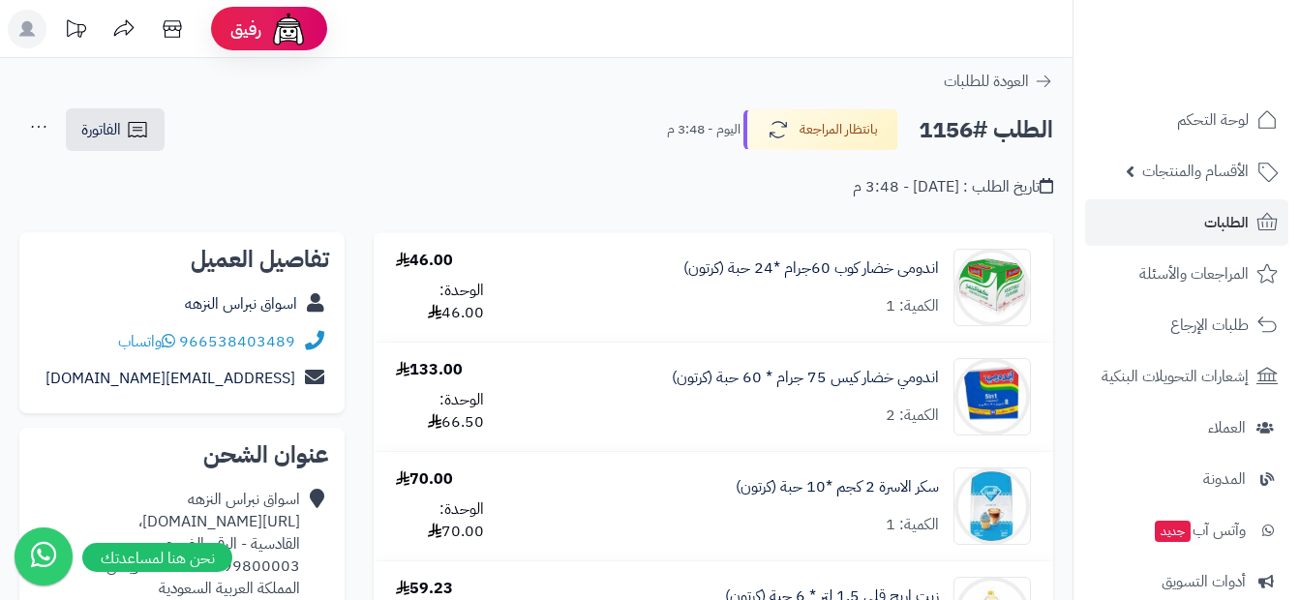
click at [1056, 91] on div "العودة للطلبات" at bounding box center [536, 81] width 1072 height 23
click at [1048, 86] on icon at bounding box center [1043, 81] width 19 height 19
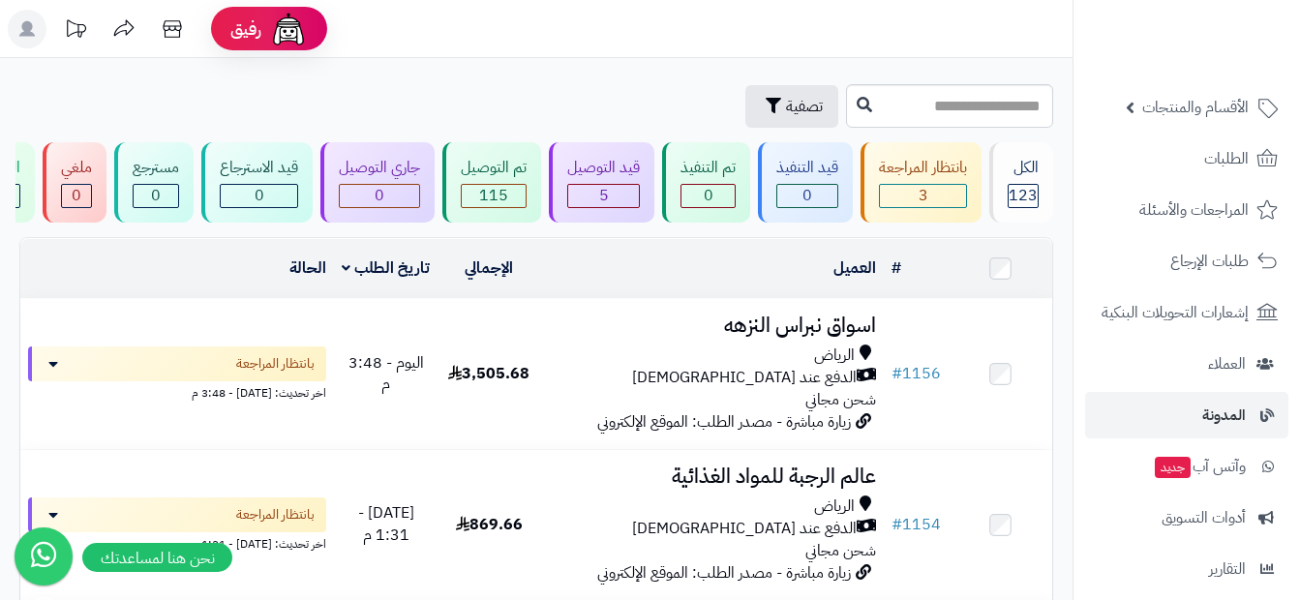
scroll to position [234, 0]
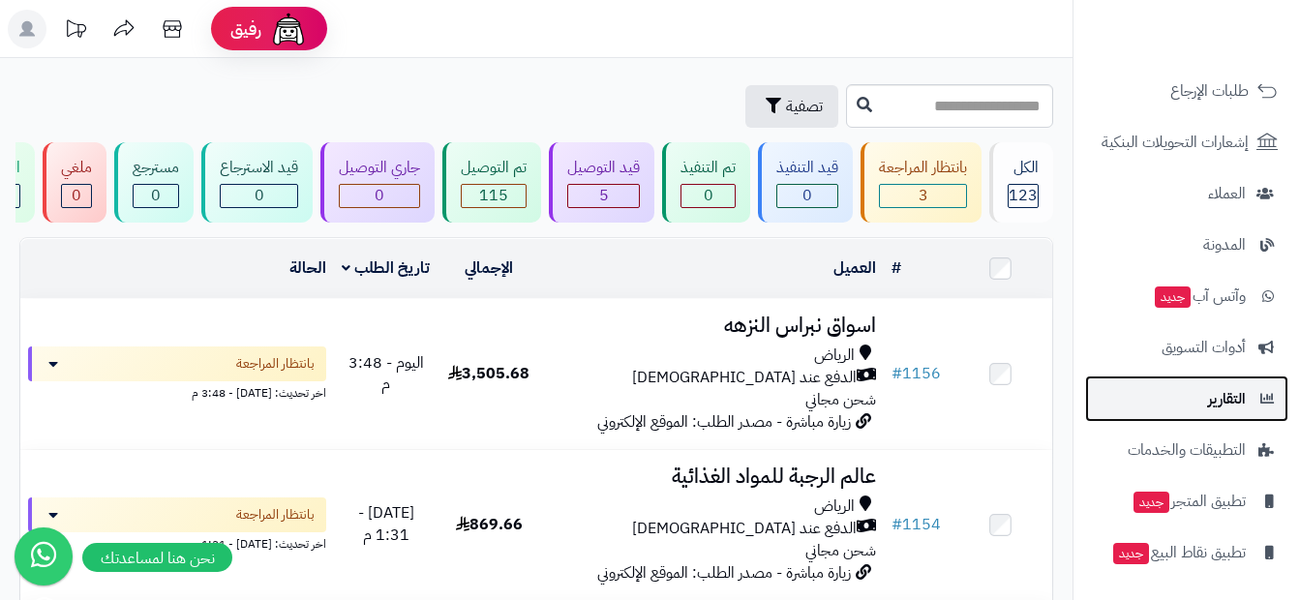
click at [1236, 398] on span "التقارير" at bounding box center [1227, 398] width 38 height 27
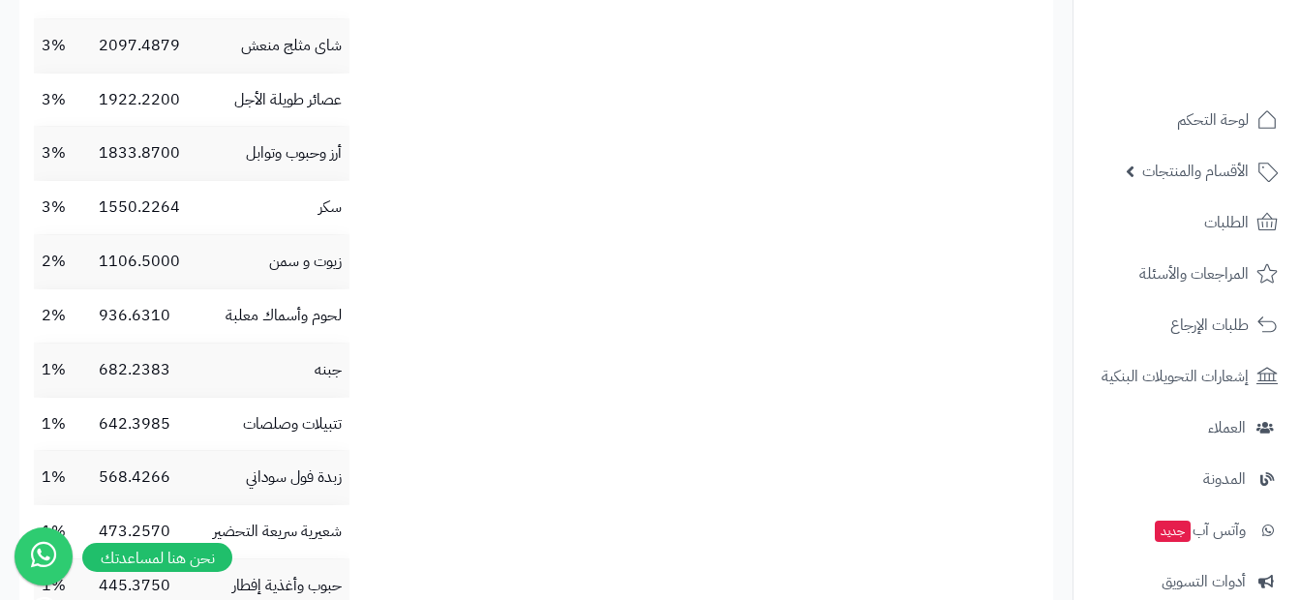
scroll to position [1936, 0]
